Goal: Navigation & Orientation: Find specific page/section

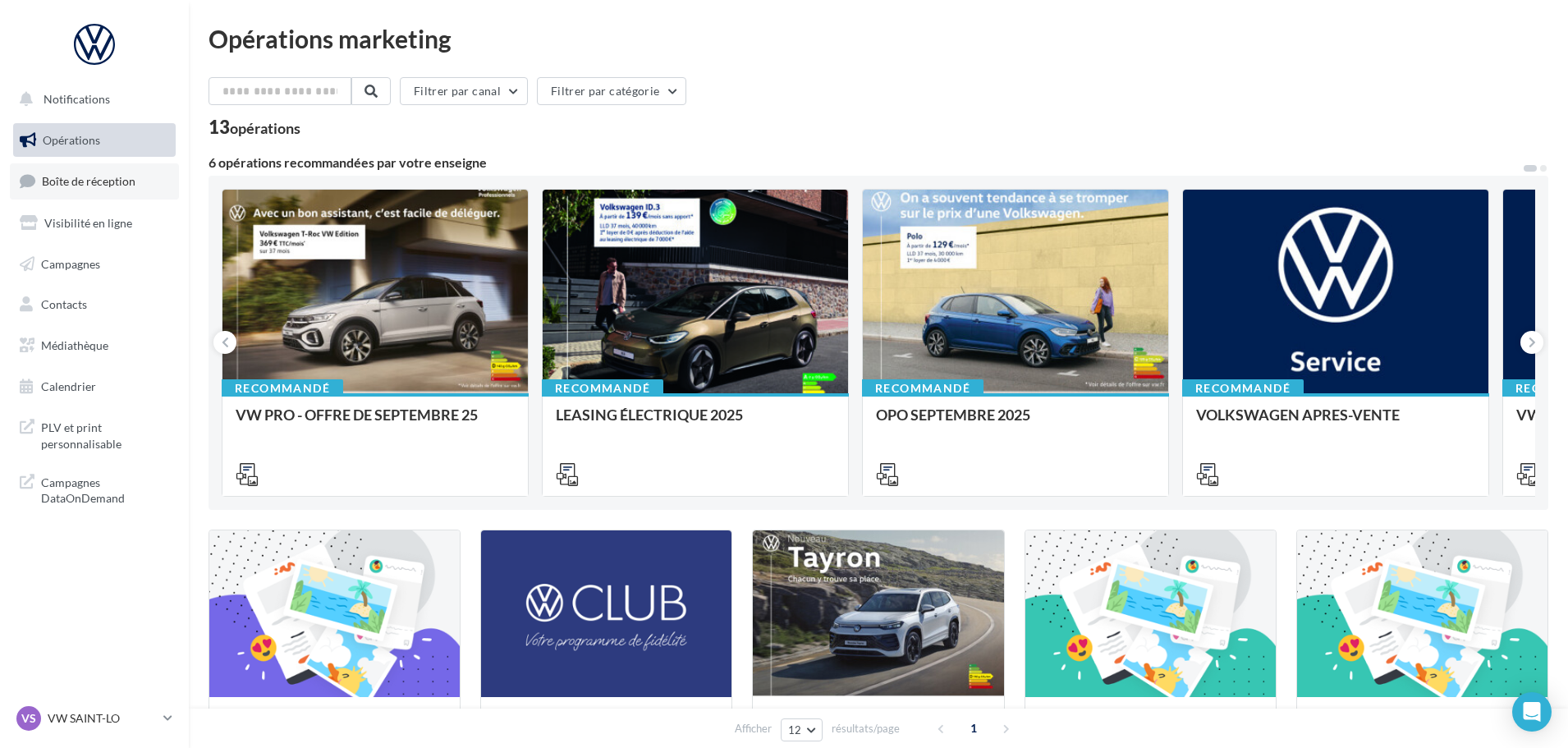
click at [103, 190] on link "Boîte de réception" at bounding box center [95, 180] width 169 height 36
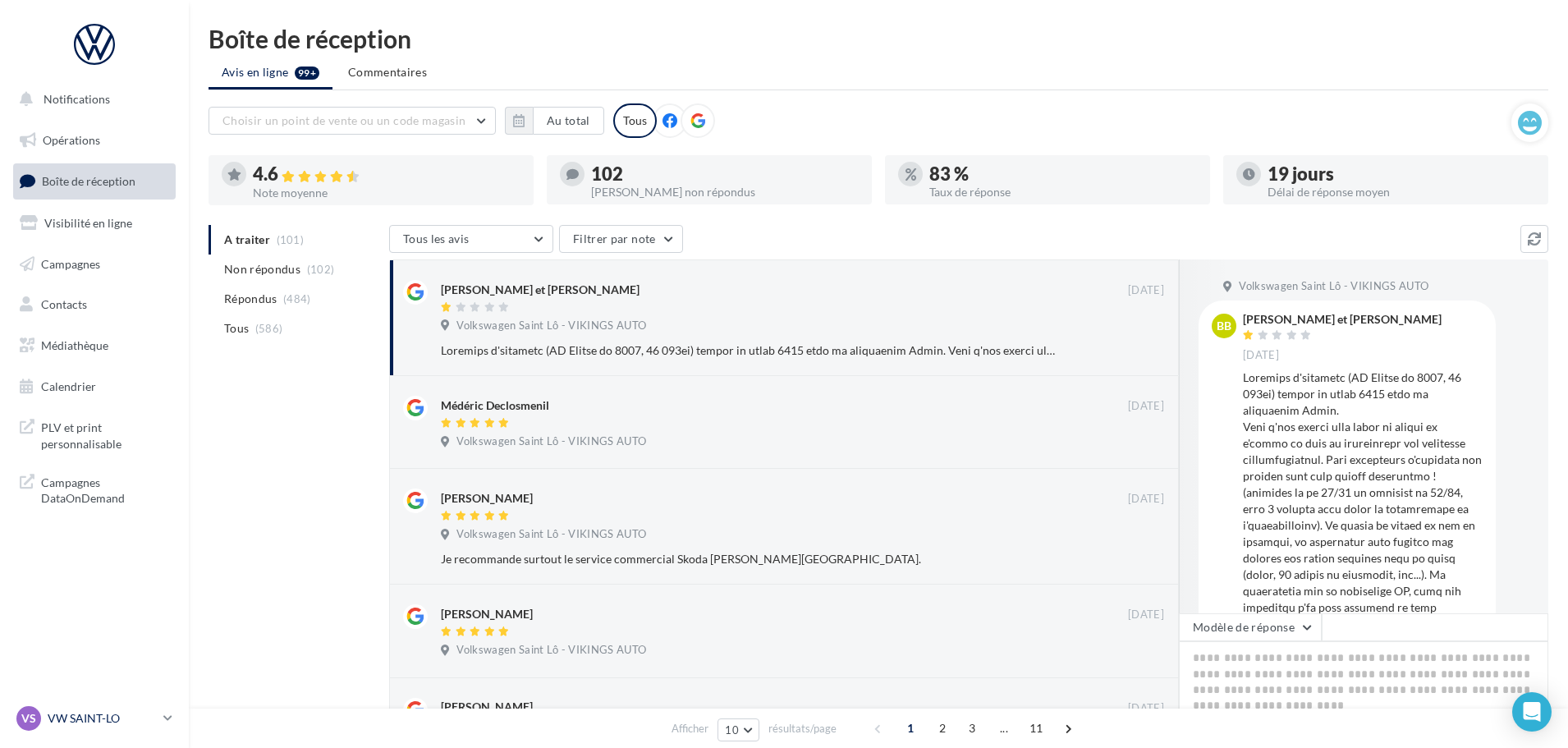
click at [41, 714] on div "VS VW SAINT-LO vw-stlo-vau" at bounding box center [87, 718] width 140 height 25
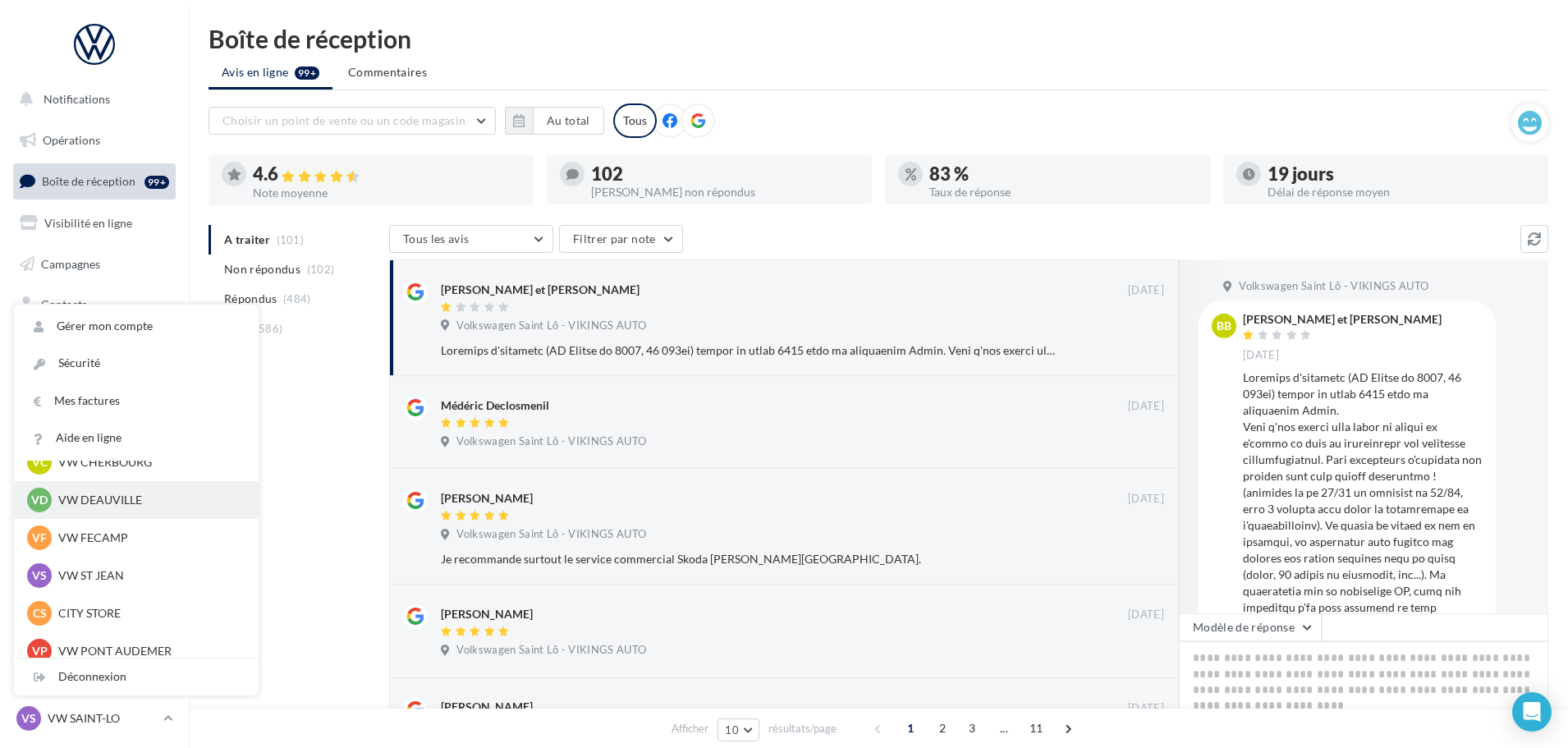
scroll to position [164, 0]
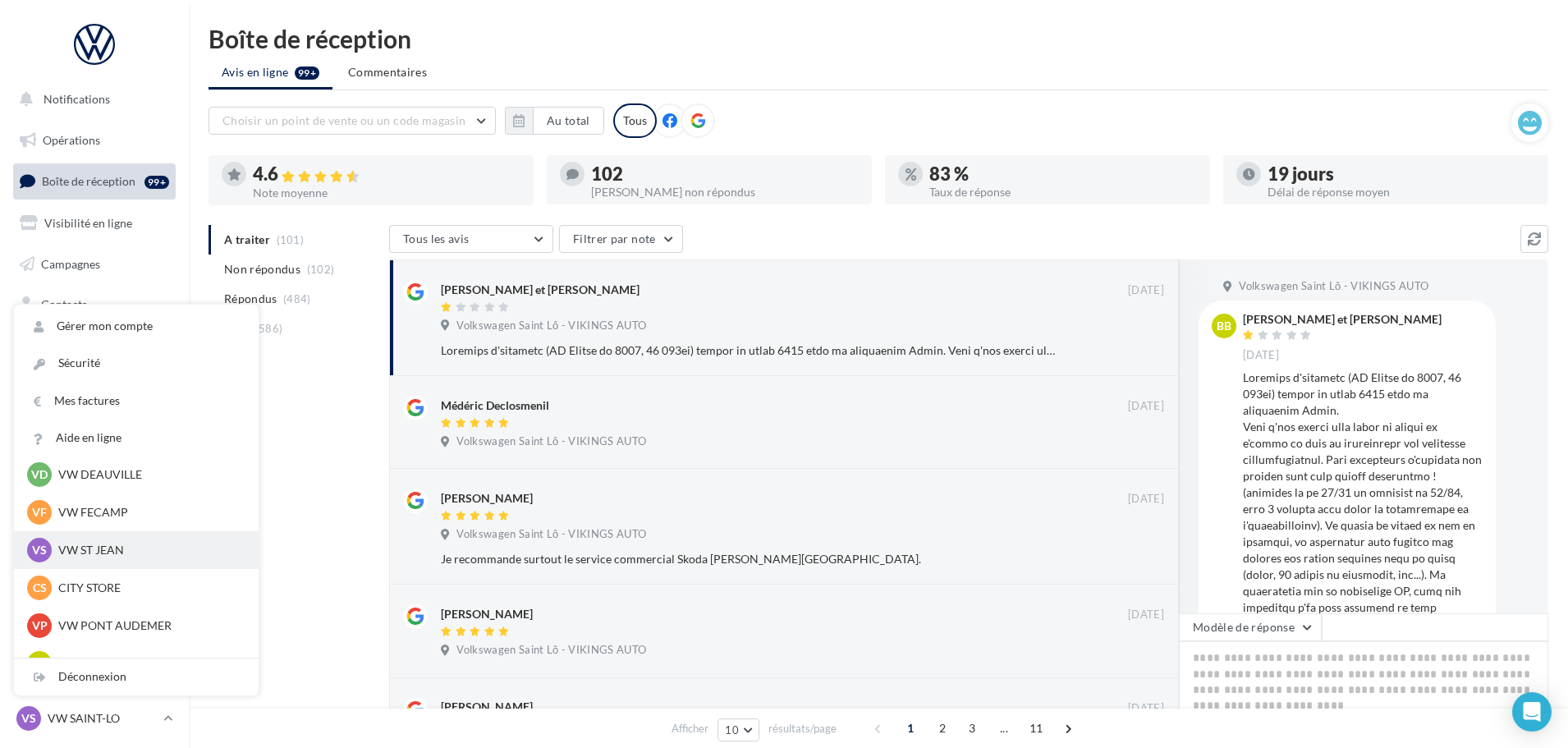
click at [97, 552] on p "VW ST JEAN" at bounding box center [149, 550] width 180 height 16
